Goal: Book appointment/travel/reservation

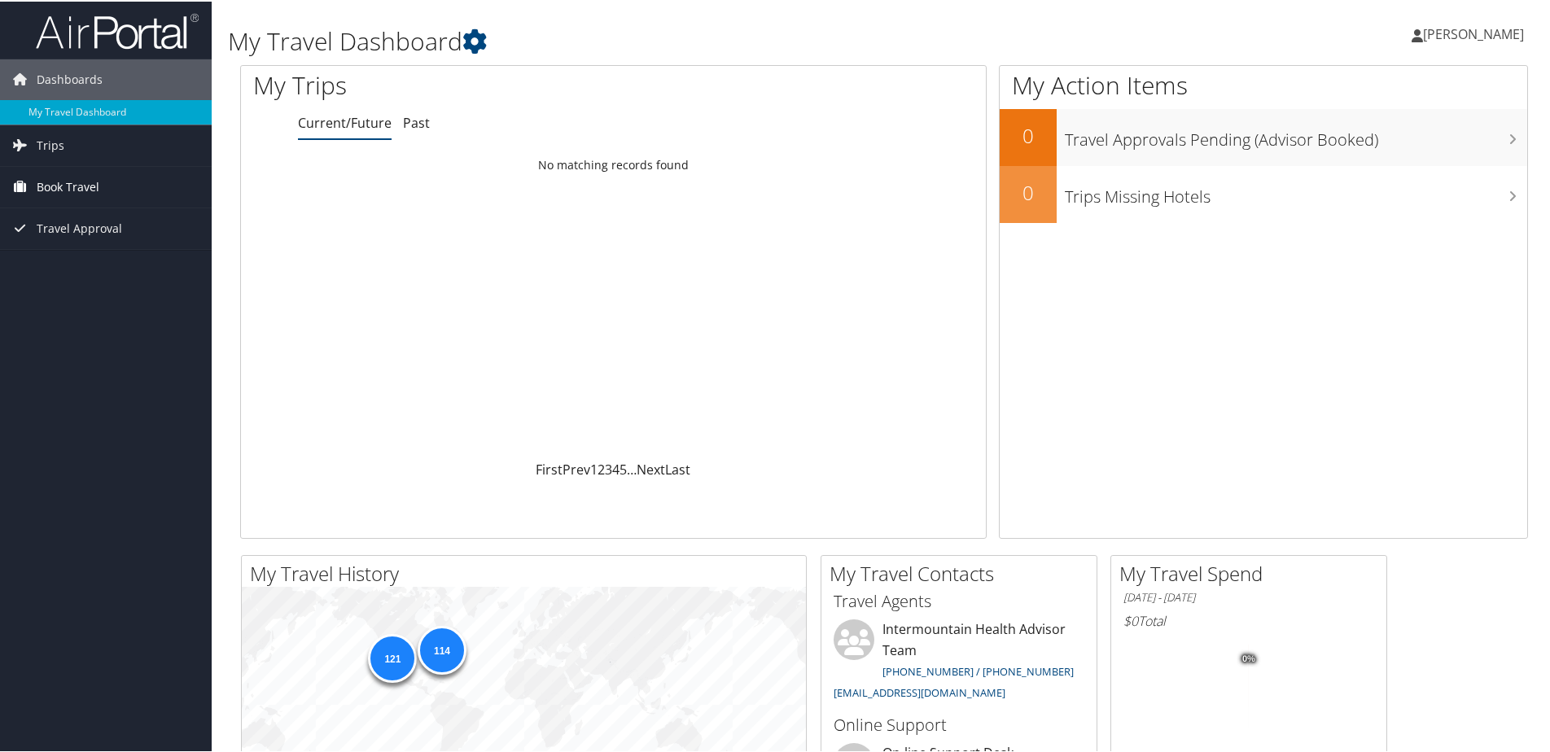
click at [70, 188] on span "Book Travel" at bounding box center [68, 185] width 63 height 41
click at [74, 272] on link "Book/Manage Online Trips" at bounding box center [106, 267] width 212 height 24
click at [92, 265] on link "Book/Manage Online Trips" at bounding box center [106, 267] width 212 height 24
